Goal: Task Accomplishment & Management: Manage account settings

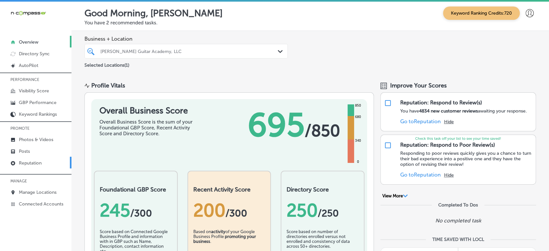
click at [26, 160] on link "Reputation" at bounding box center [35, 162] width 71 height 12
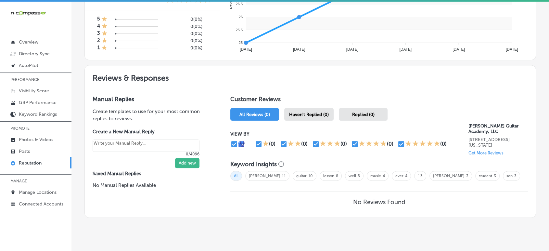
scroll to position [307, 0]
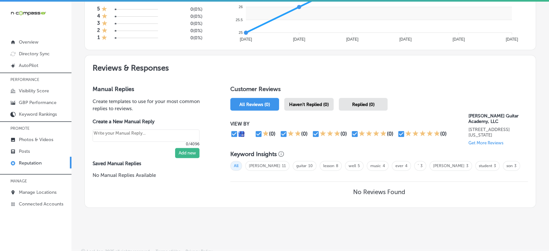
click at [310, 102] on span "Haven't Replied (0)" at bounding box center [309, 105] width 40 height 6
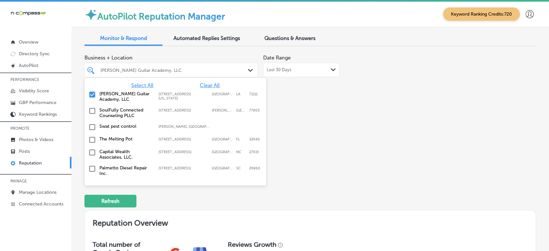
click at [175, 70] on div "[PERSON_NAME] Guitar Academy, LLC" at bounding box center [174, 70] width 148 height 6
click at [207, 86] on span "Clear All" at bounding box center [210, 85] width 20 height 6
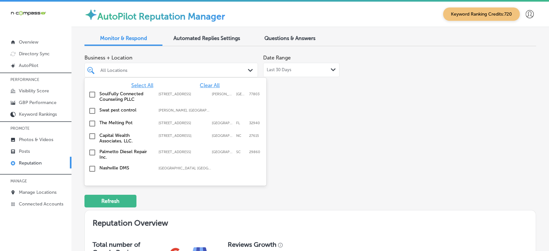
click at [146, 82] on span "Select All" at bounding box center [142, 85] width 22 height 6
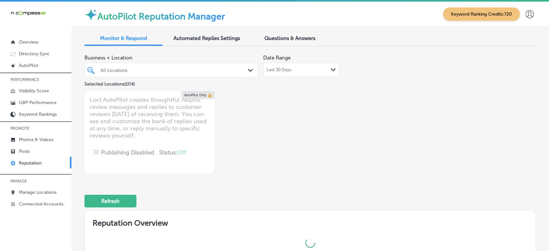
click at [360, 103] on div "Business + Location All Locations Path Created with Sketch. Selected Locations …" at bounding box center [309, 112] width 451 height 122
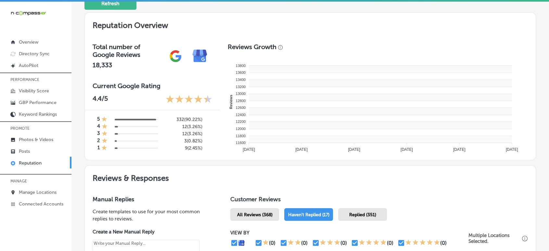
type textarea "x"
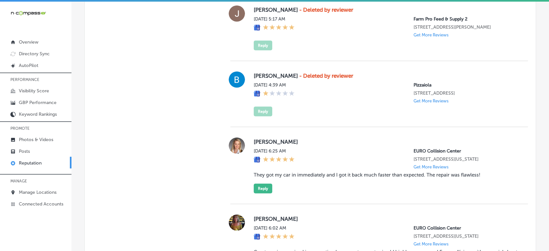
scroll to position [1682, 0]
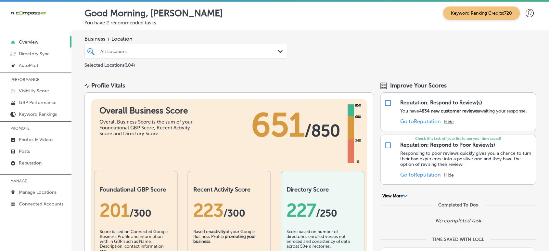
click at [197, 49] on div "All Locations" at bounding box center [189, 51] width 178 height 6
click at [31, 138] on p "Photos & Videos" at bounding box center [36, 140] width 34 height 6
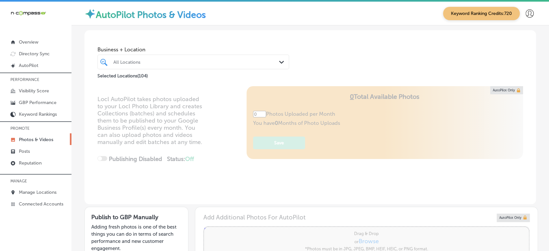
type input "5"
click at [188, 65] on div at bounding box center [185, 61] width 145 height 9
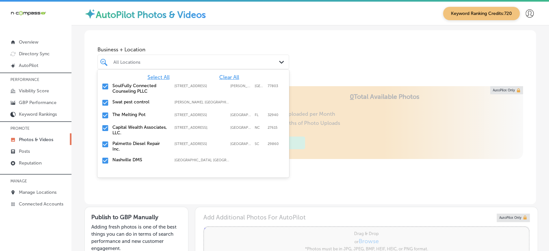
click at [223, 75] on span "Clear All" at bounding box center [229, 77] width 20 height 6
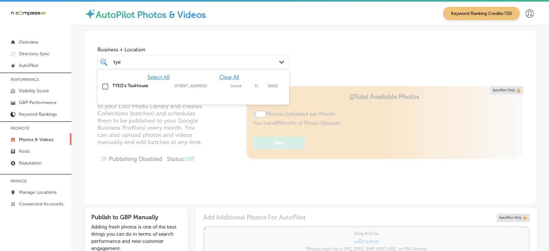
click at [128, 87] on label "TYED's TeaHouse" at bounding box center [140, 86] width 56 height 6
type input "tye"
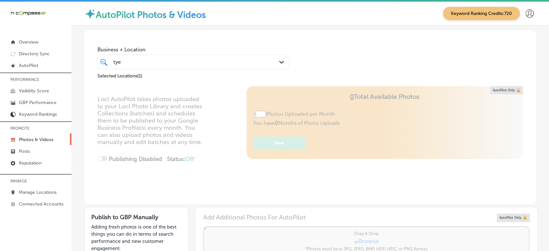
click at [213, 174] on div "Locl AutoPilot takes photos uploaded to your Locl Photo Library and creates Col…" at bounding box center [309, 145] width 451 height 118
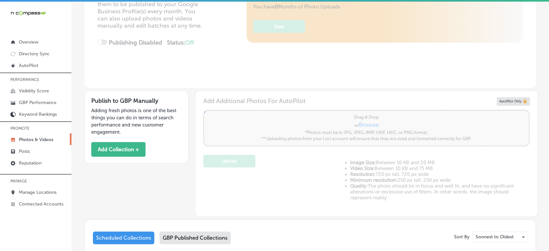
scroll to position [118, 0]
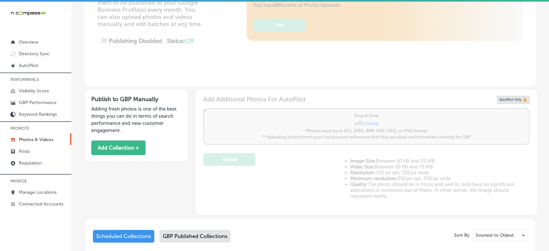
click at [191, 225] on div "GBP Published Collections" at bounding box center [194, 235] width 71 height 13
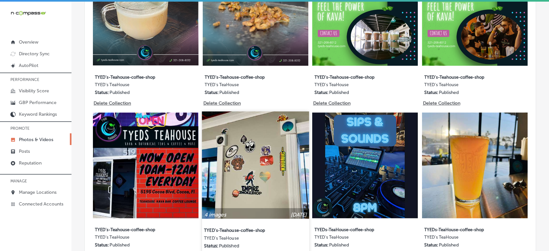
scroll to position [290, 0]
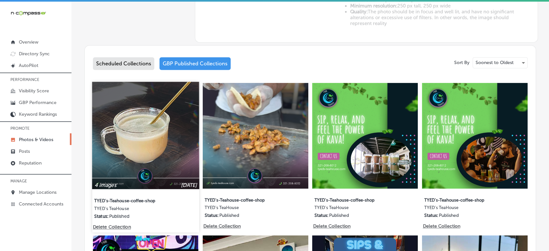
click at [145, 125] on img at bounding box center [145, 134] width 107 height 107
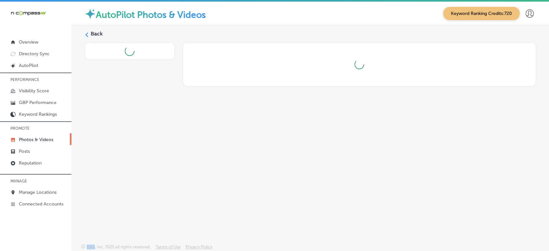
click at [145, 125] on div "Back" at bounding box center [309, 119] width 477 height 188
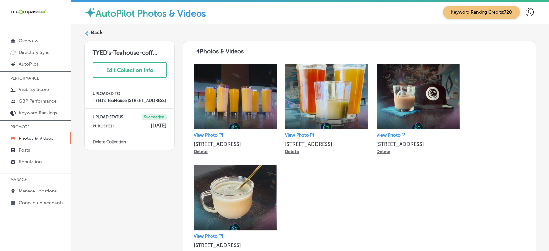
click at [97, 31] on label "Back" at bounding box center [97, 32] width 12 height 7
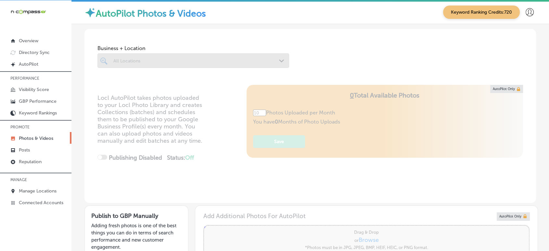
type input "5"
click at [164, 62] on div at bounding box center [193, 60] width 192 height 15
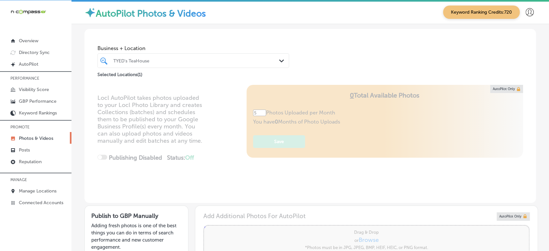
click at [164, 62] on div "TYED's TeaHouse" at bounding box center [196, 61] width 166 height 6
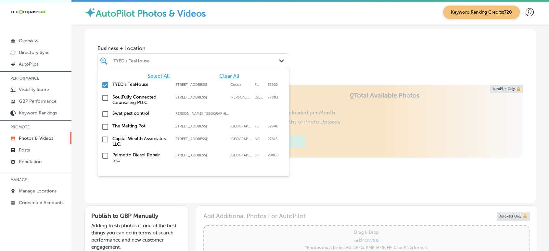
click at [221, 76] on span "Clear All" at bounding box center [229, 76] width 20 height 6
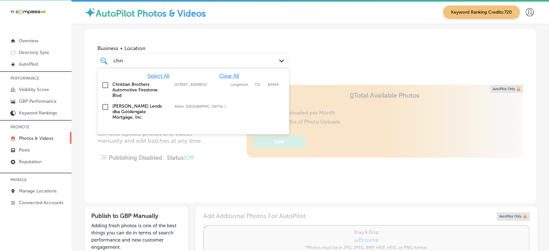
click at [124, 85] on label "Christian Brothers Automotive Firestone Blvd" at bounding box center [140, 89] width 56 height 17
type input "chri"
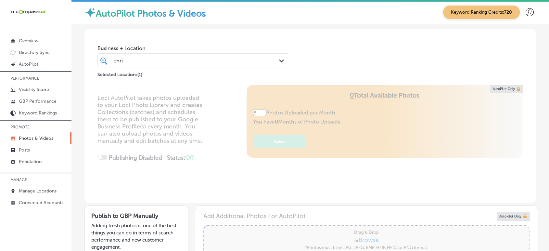
click at [186, 179] on div "Locl AutoPilot takes photos uploaded to your Locl Photo Library and creates Col…" at bounding box center [309, 144] width 451 height 118
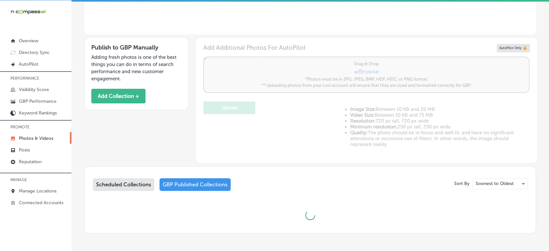
scroll to position [194, 0]
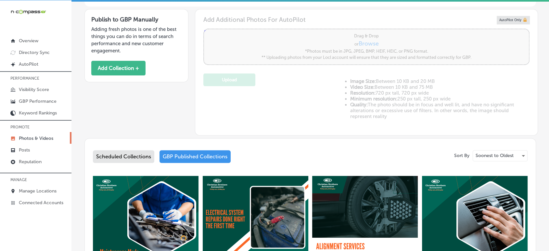
click at [133, 159] on div "Scheduled Collections" at bounding box center [123, 156] width 61 height 13
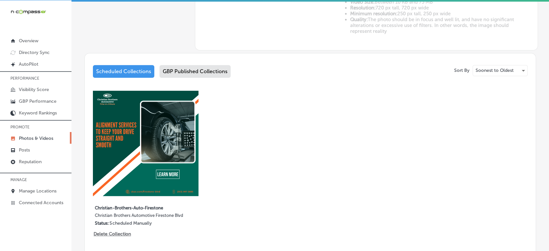
scroll to position [283, 0]
